Goal: Communication & Community: Answer question/provide support

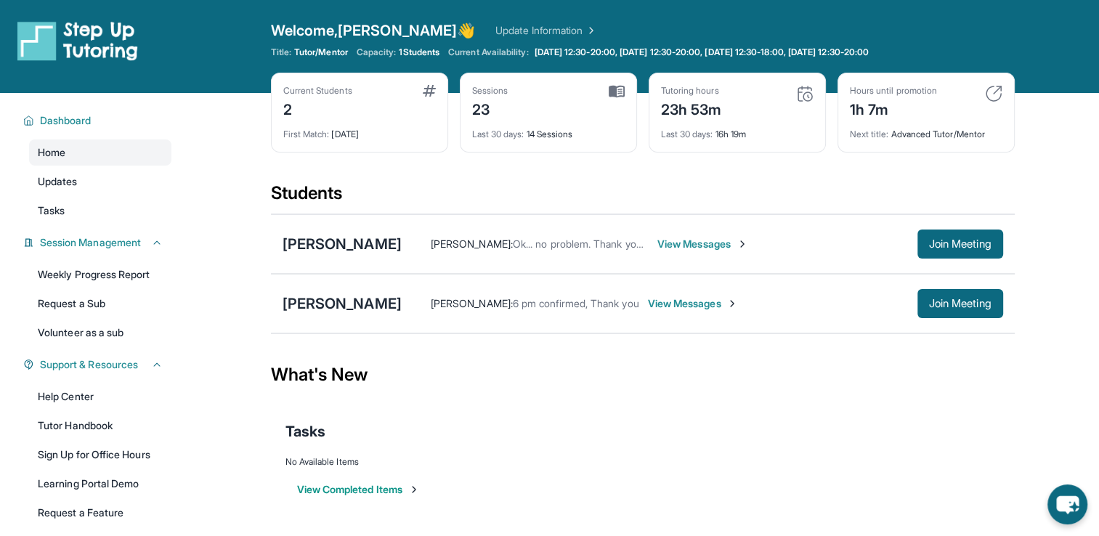
click at [648, 297] on span "View Messages" at bounding box center [693, 303] width 91 height 15
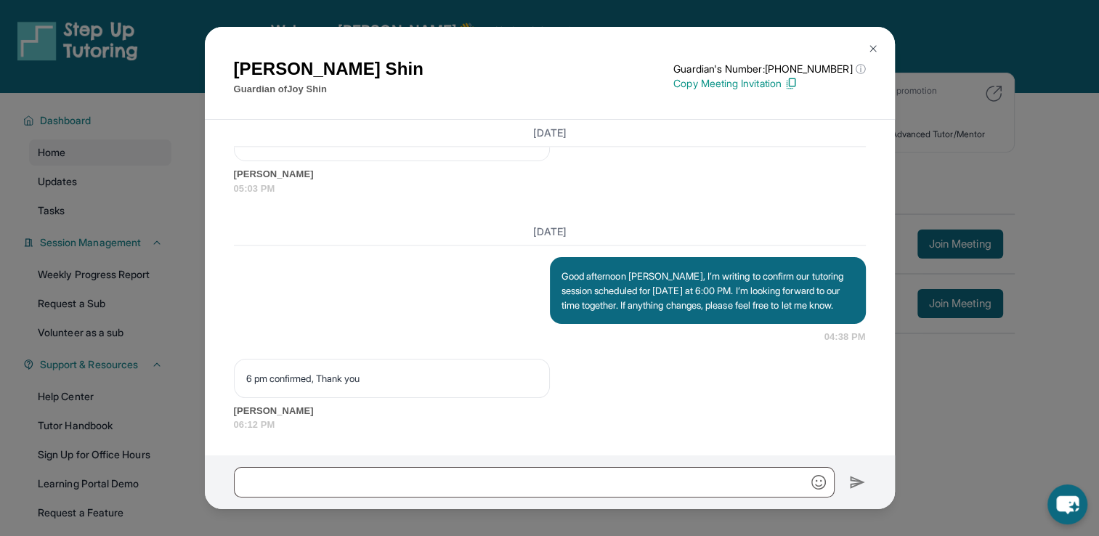
scroll to position [13684, 0]
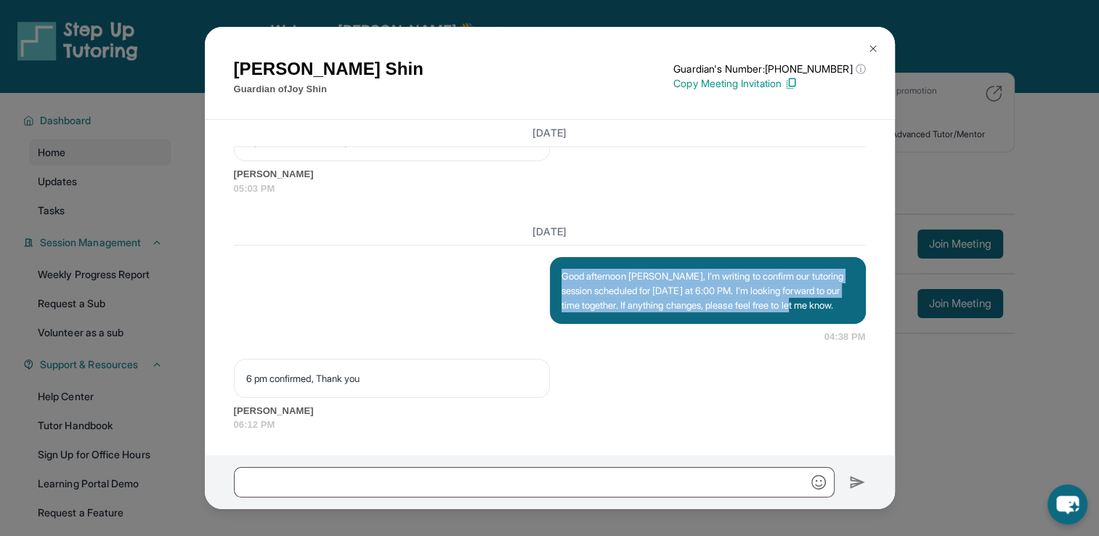
drag, startPoint x: 556, startPoint y: 264, endPoint x: 617, endPoint y: 307, distance: 74.5
click at [617, 307] on p "Good afternoon [PERSON_NAME], I’m writing to confirm our tutoring session sched…" at bounding box center [707, 291] width 293 height 44
click at [616, 306] on p "Good afternoon [PERSON_NAME], I’m writing to confirm our tutoring session sched…" at bounding box center [707, 291] width 293 height 44
copy p "Good afternoon [PERSON_NAME], I’m writing to confirm our tutoring session sched…"
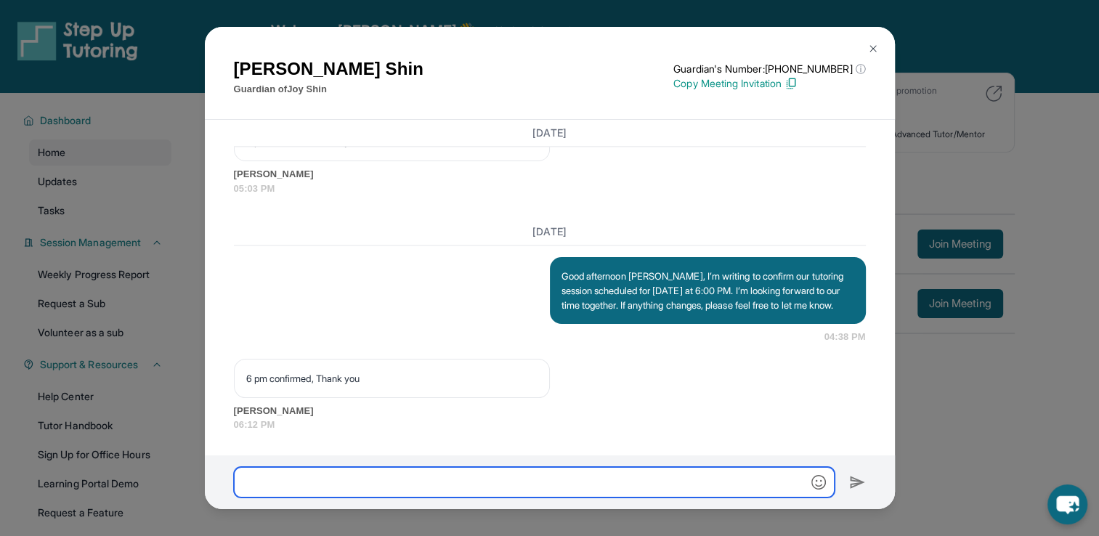
click at [593, 478] on input "text" at bounding box center [534, 482] width 600 height 30
paste input "**********"
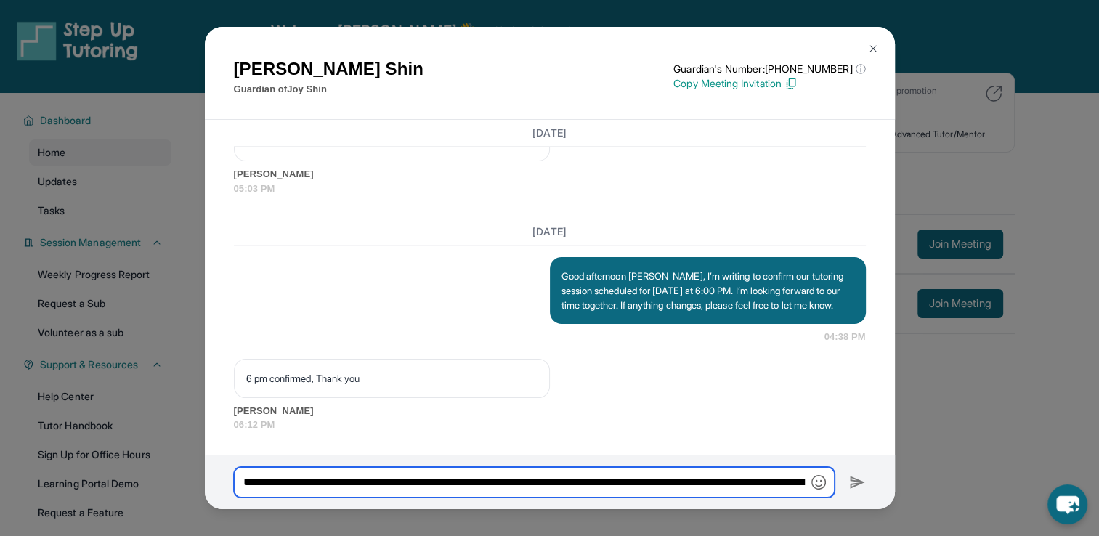
scroll to position [0, 481]
type input "**********"
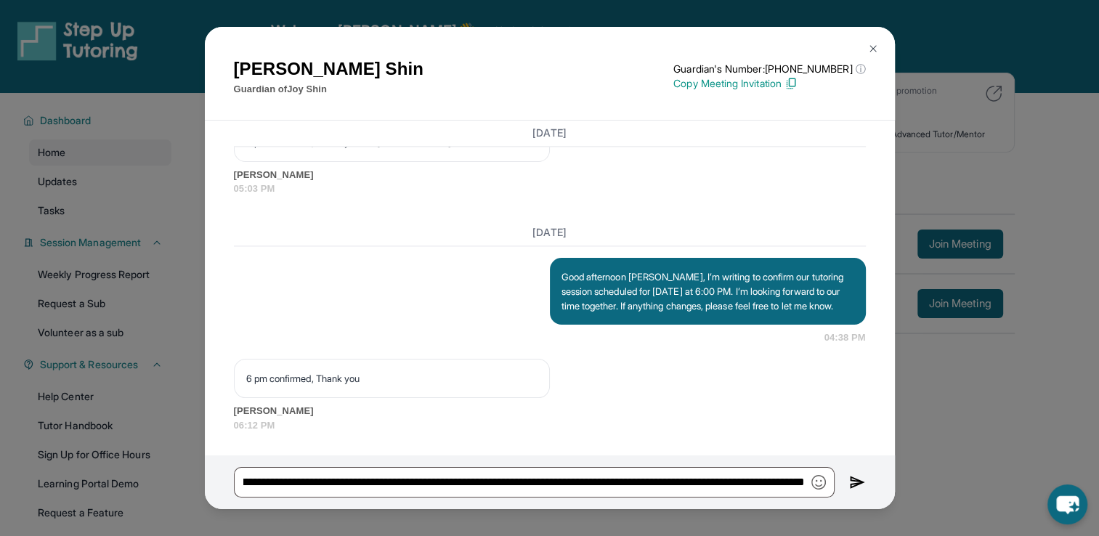
scroll to position [0, 0]
click at [860, 487] on img at bounding box center [857, 481] width 17 height 17
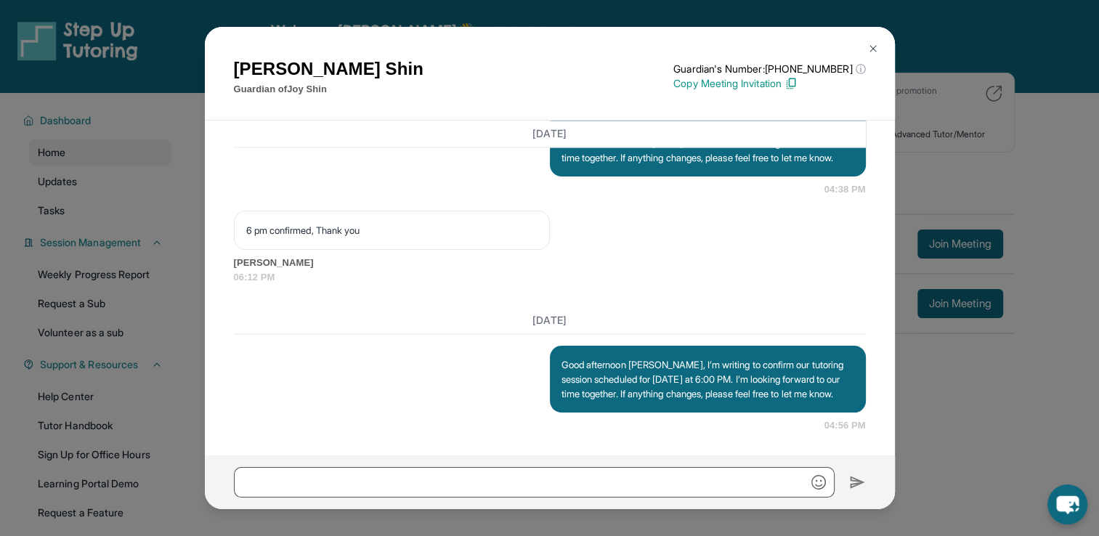
scroll to position [13848, 0]
click at [863, 49] on button at bounding box center [872, 48] width 29 height 29
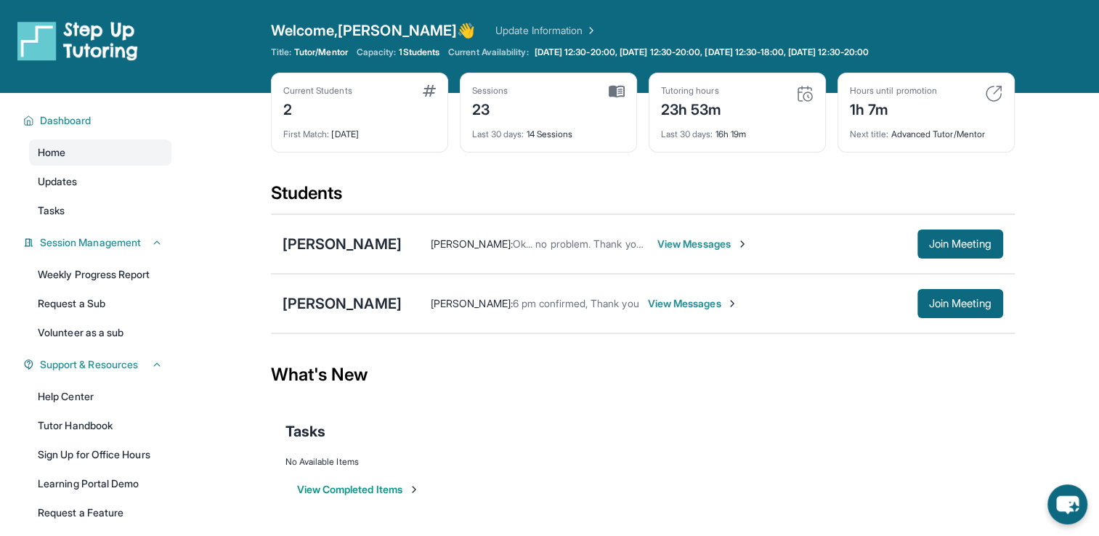
click at [616, 457] on div "No Available Items" at bounding box center [642, 462] width 714 height 12
